Goal: Information Seeking & Learning: Learn about a topic

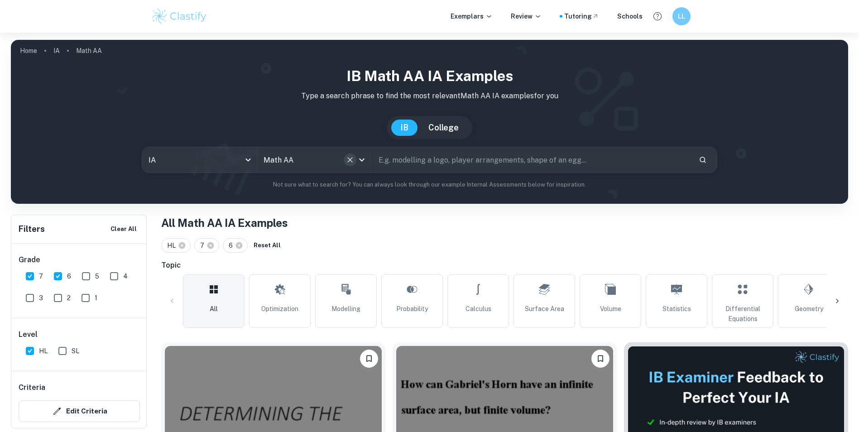
click at [350, 161] on icon "Clear" at bounding box center [349, 159] width 9 height 9
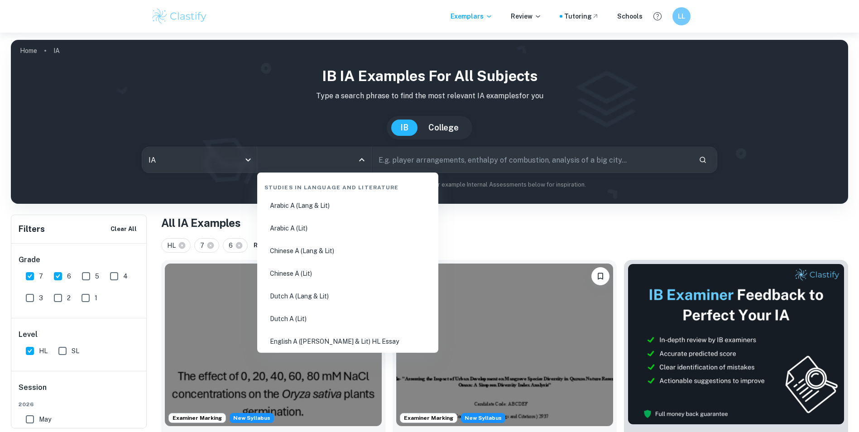
drag, startPoint x: 341, startPoint y: 155, endPoint x: 334, endPoint y: 157, distance: 6.7
click at [339, 156] on input "All Subjects" at bounding box center [307, 159] width 93 height 17
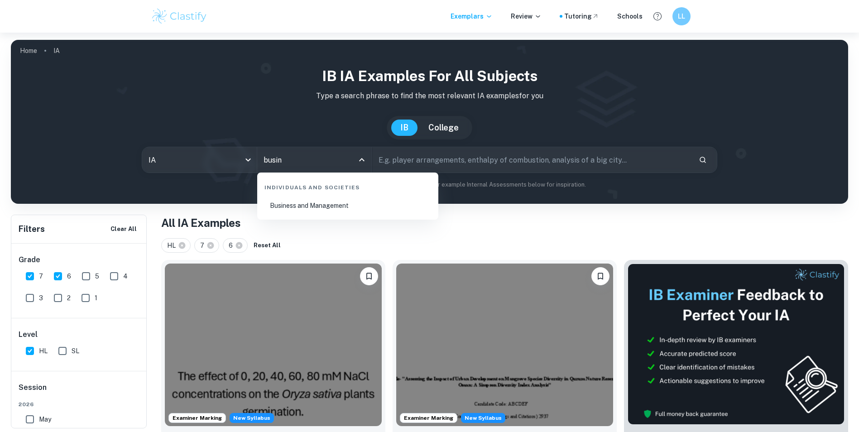
click at [344, 207] on li "Business and Management" at bounding box center [348, 205] width 174 height 21
type input "Business and Management"
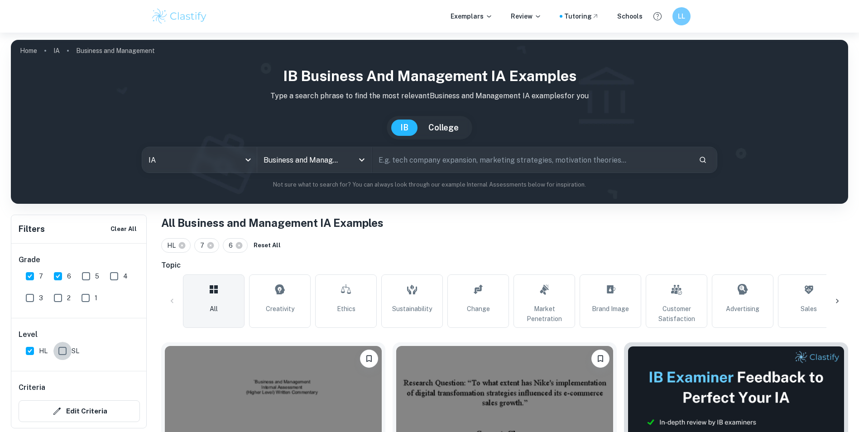
click at [60, 346] on input "SL" at bounding box center [62, 351] width 18 height 18
checkbox input "true"
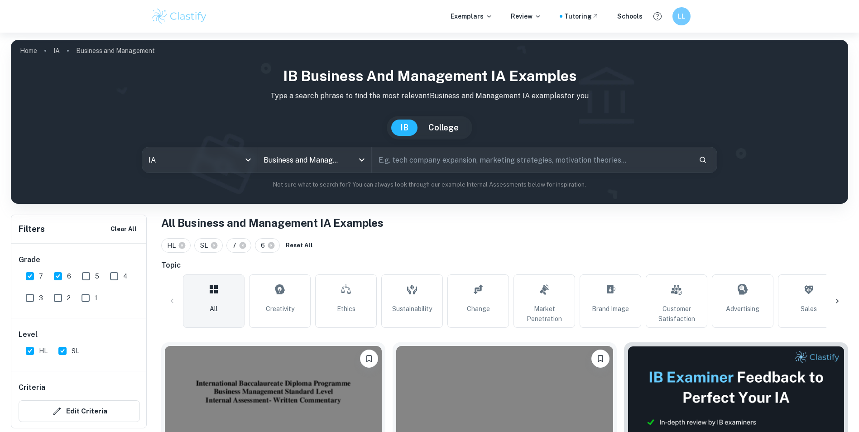
click at [33, 350] on input "HL" at bounding box center [30, 351] width 18 height 18
checkbox input "false"
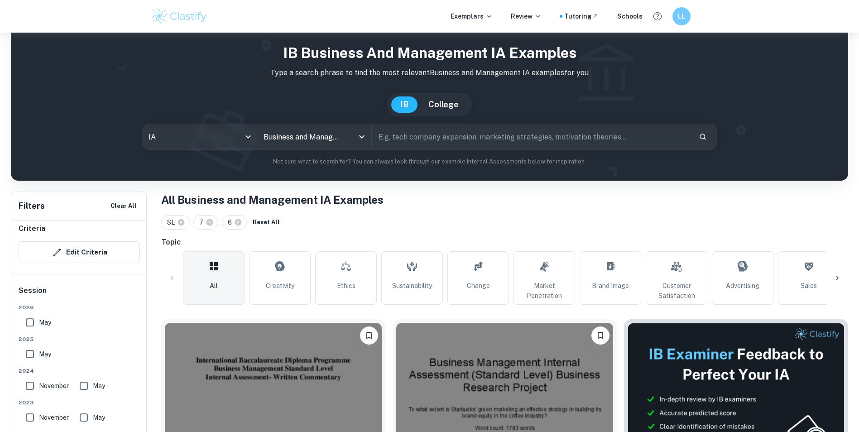
scroll to position [91, 0]
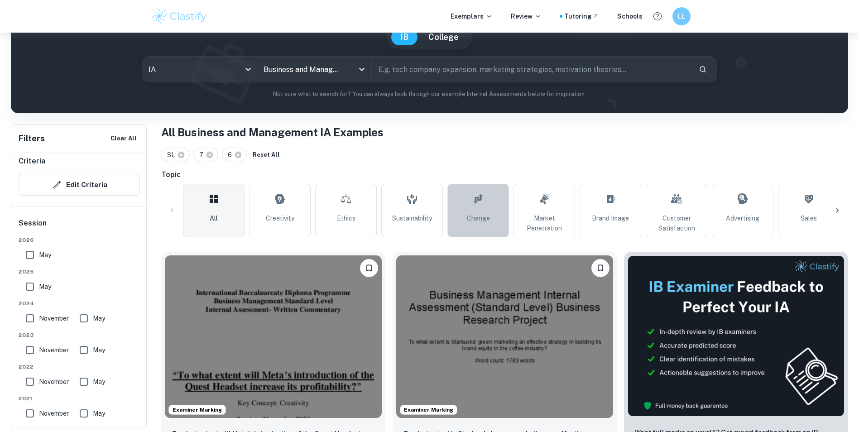
click at [481, 220] on span "Change" at bounding box center [478, 218] width 23 height 10
type input "Change"
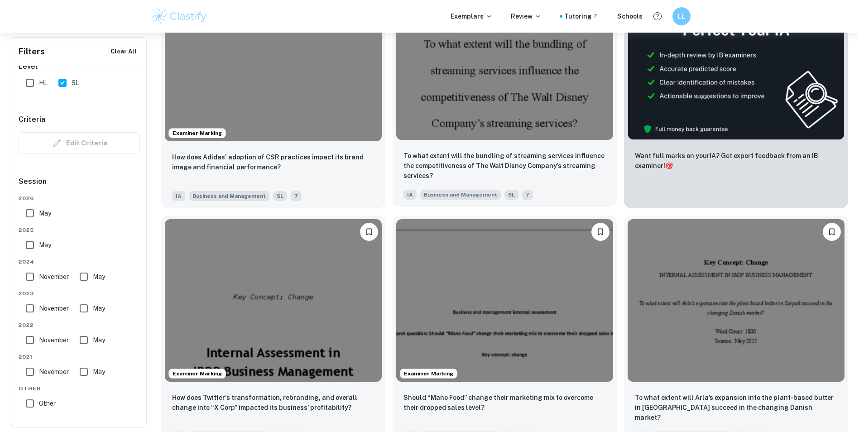
scroll to position [407, 0]
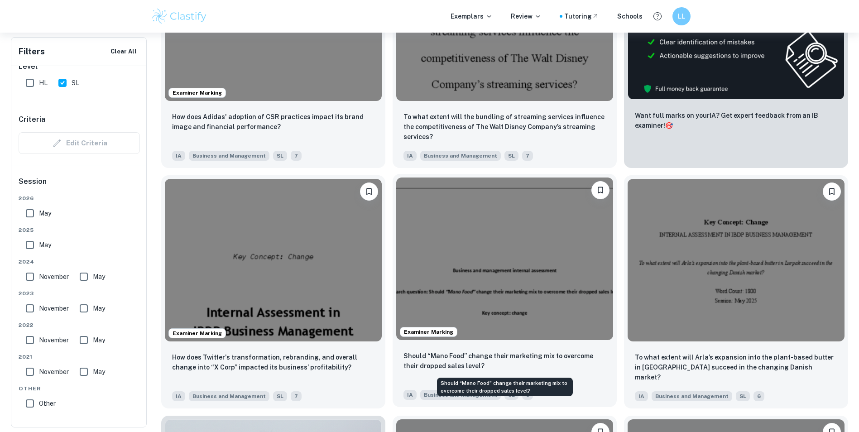
click at [476, 363] on p "Should “Mano Food” change their marketing mix to overcome their dropped sales l…" at bounding box center [504, 361] width 202 height 20
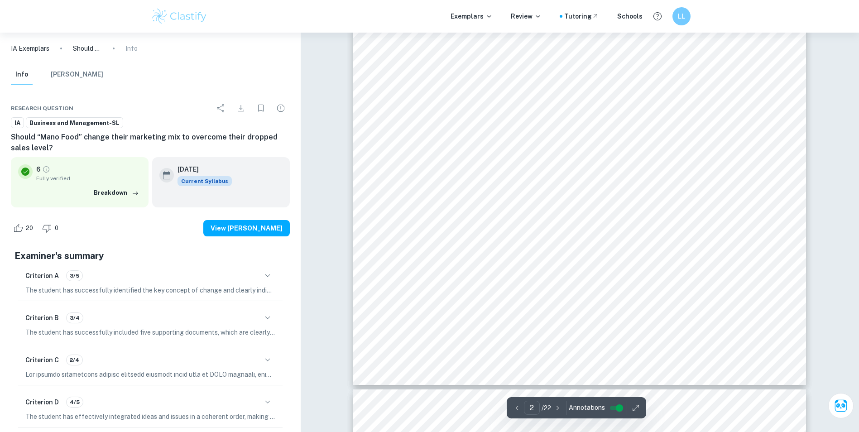
type input "3"
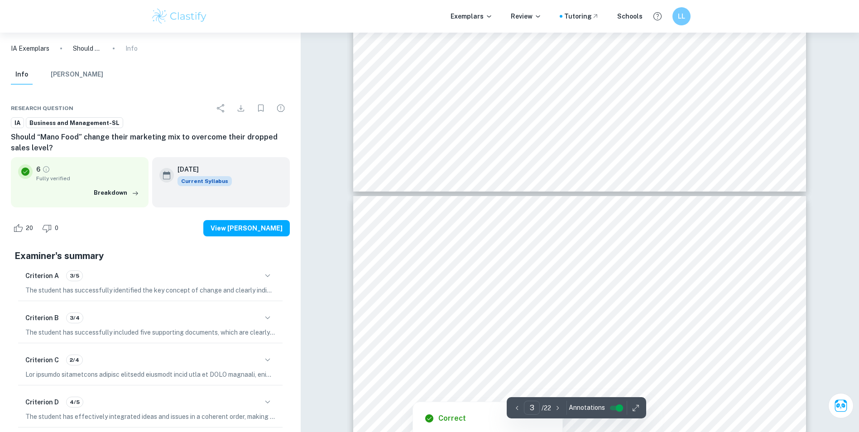
scroll to position [1177, 0]
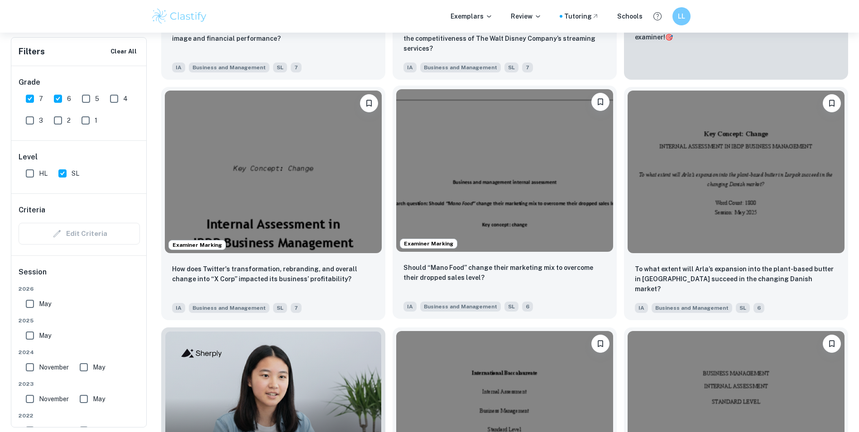
scroll to position [498, 0]
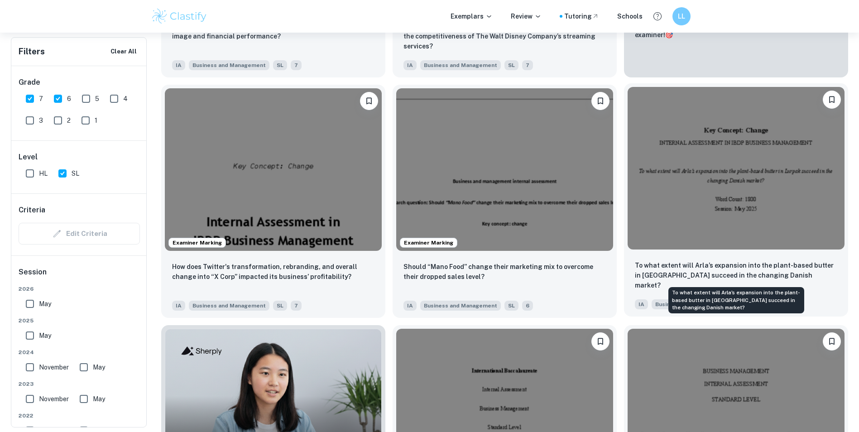
click at [734, 261] on p "To what extent will Arla’s expansion into the plant-based butter in [GEOGRAPHIC…" at bounding box center [735, 275] width 202 height 30
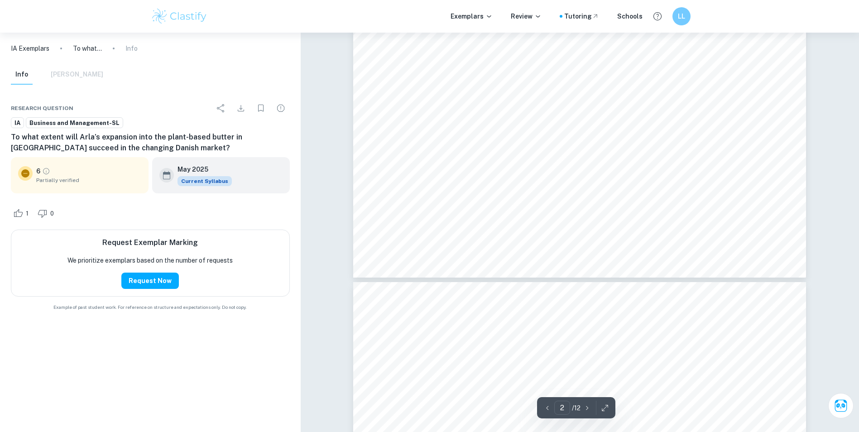
type input "3"
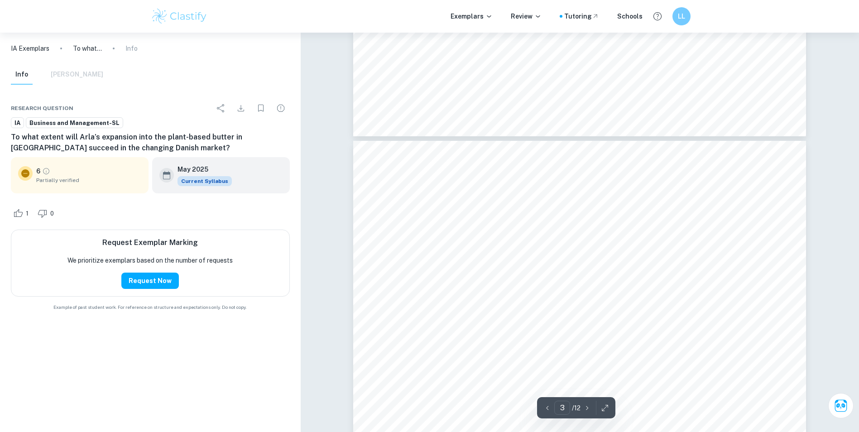
scroll to position [1267, 0]
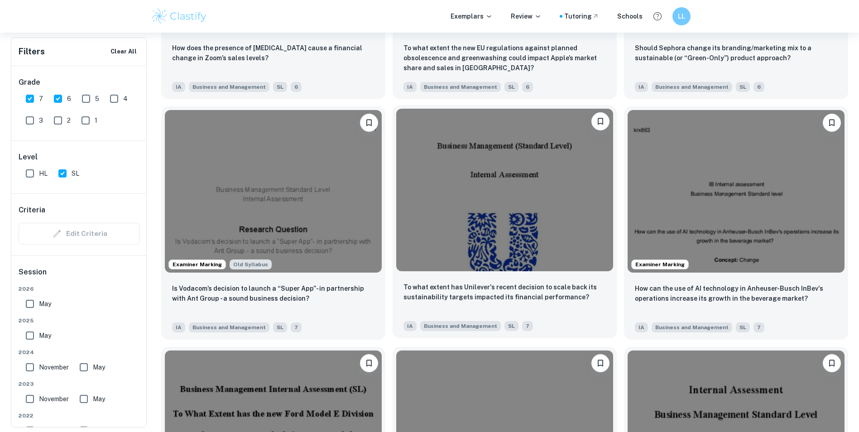
scroll to position [1946, 0]
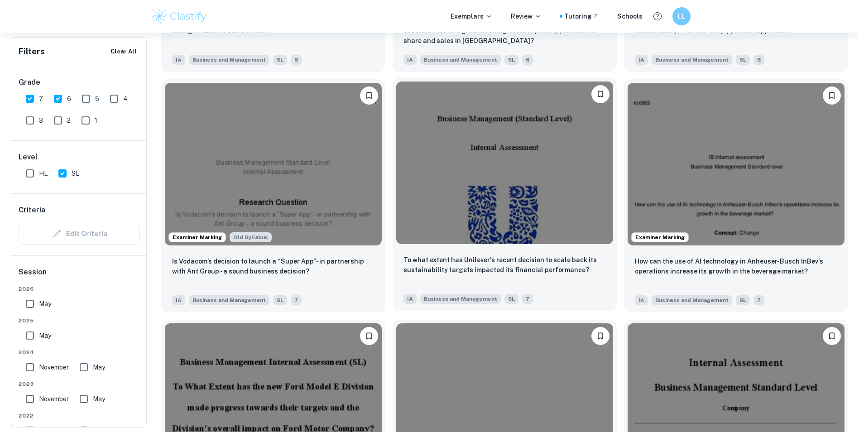
click at [521, 246] on div at bounding box center [504, 163] width 224 height 170
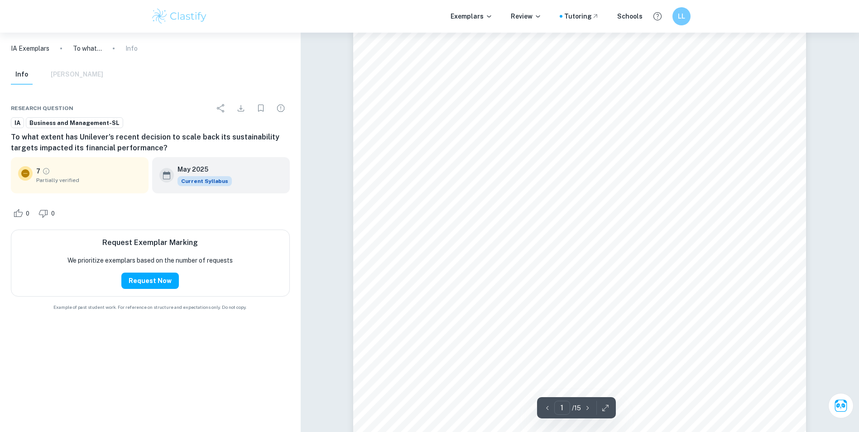
scroll to position [226, 0]
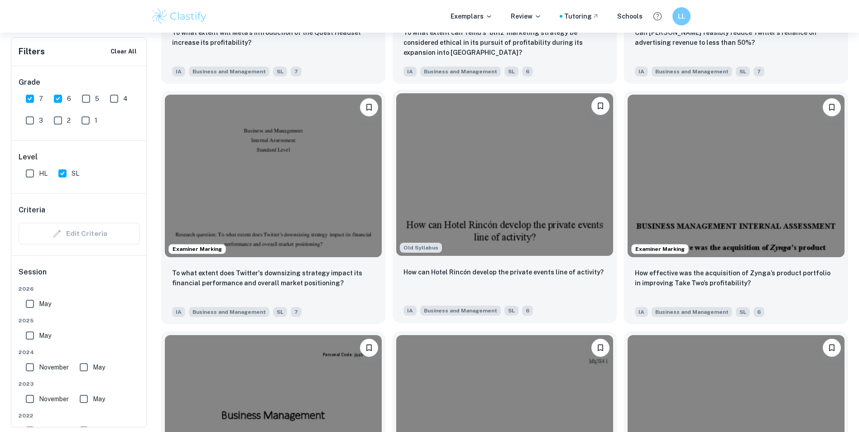
scroll to position [2896, 0]
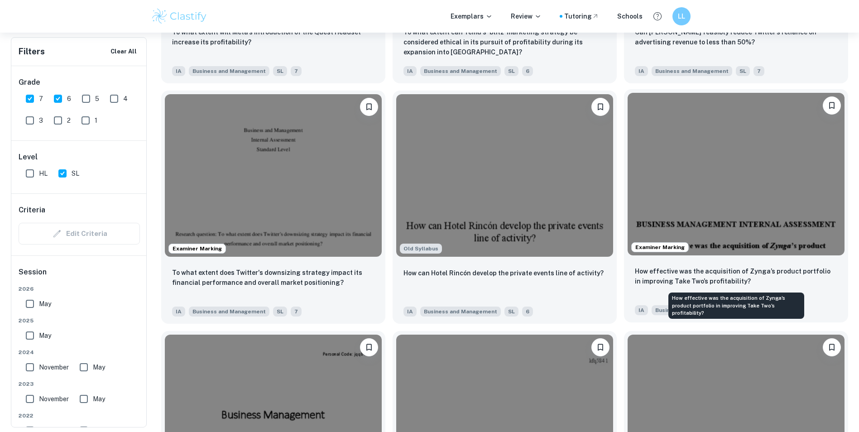
click at [790, 268] on p "How effective was the acquisition of Zynga’s product portfolio in improving Tak…" at bounding box center [735, 276] width 202 height 20
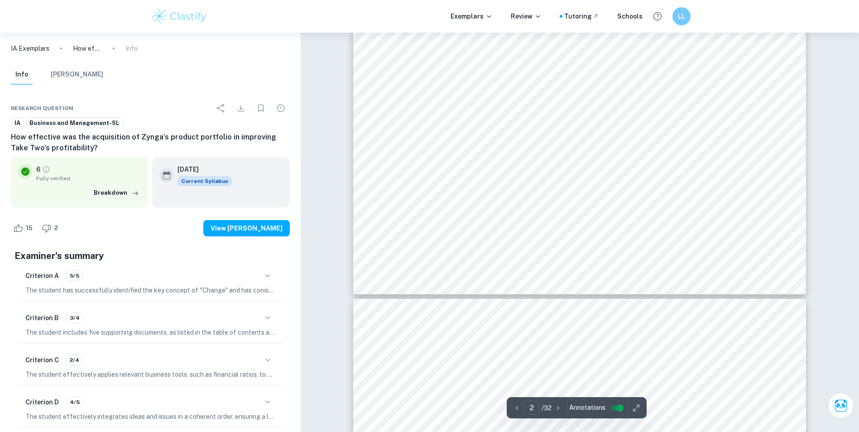
type input "3"
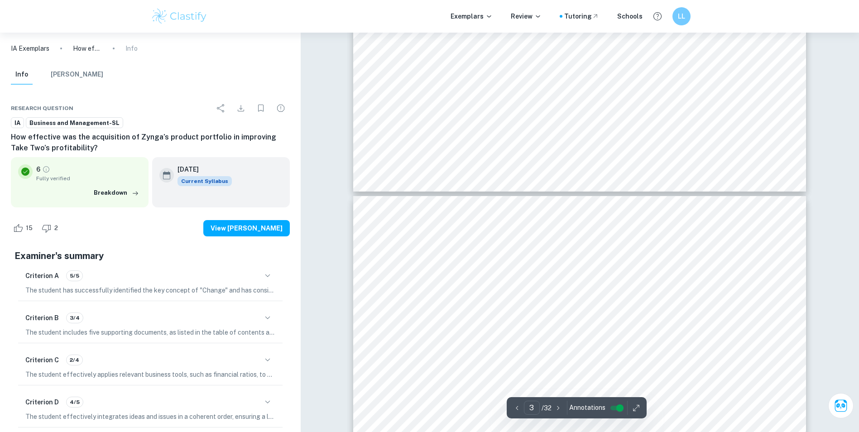
scroll to position [1222, 0]
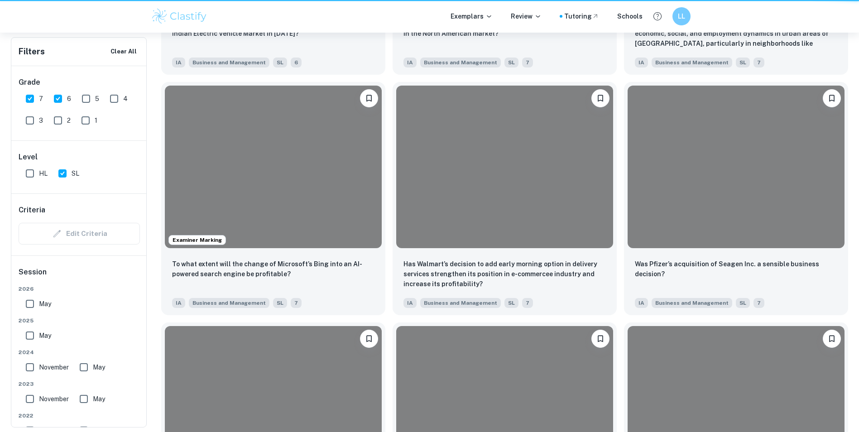
scroll to position [2896, 0]
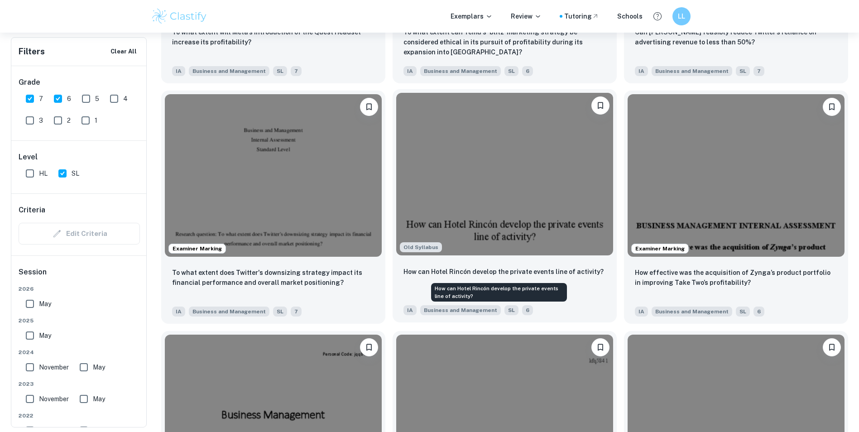
click at [482, 274] on p "How can Hotel Rincón develop the private events line of activity?" at bounding box center [503, 272] width 200 height 10
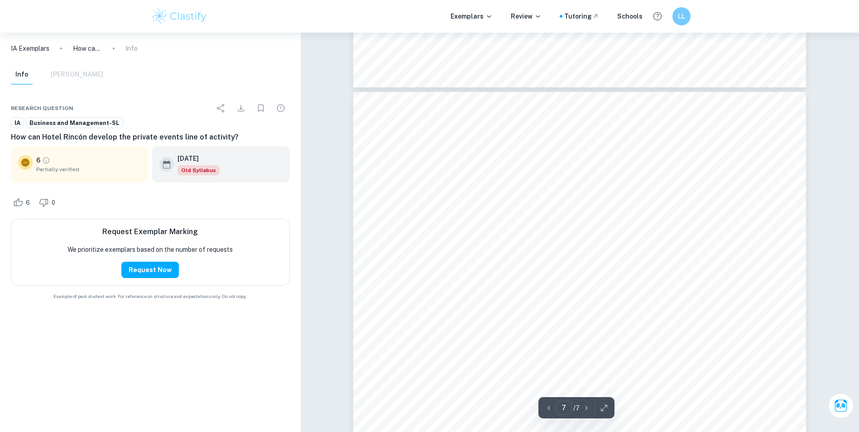
scroll to position [3892, 0]
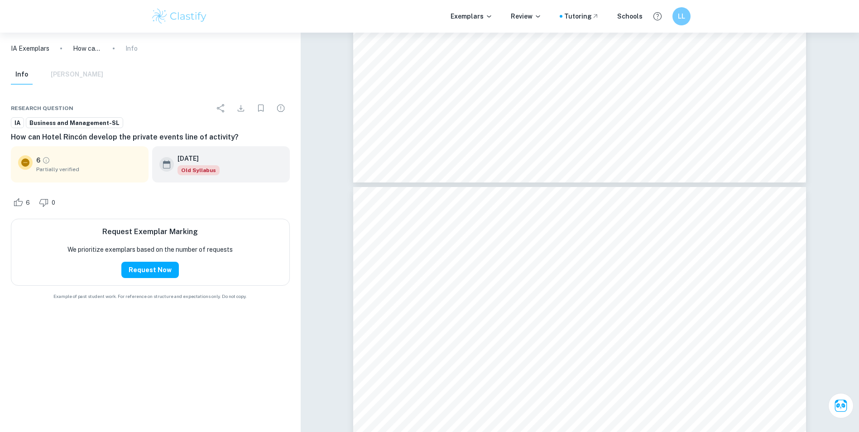
type input "6"
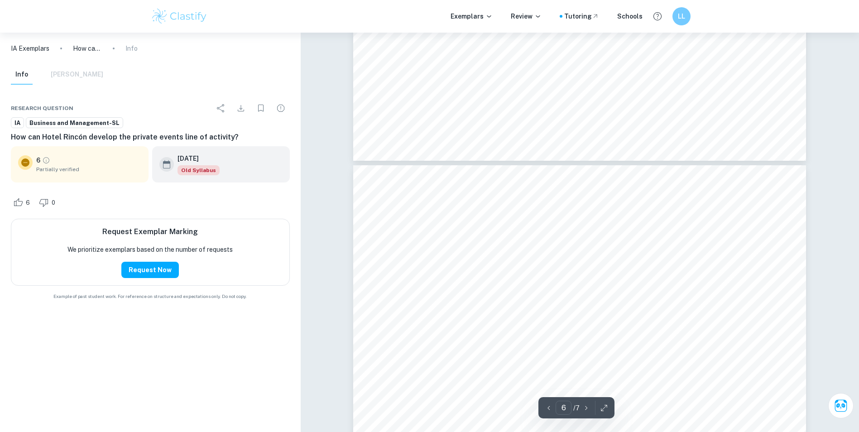
scroll to position [3168, 0]
